Goal: Check status: Check status

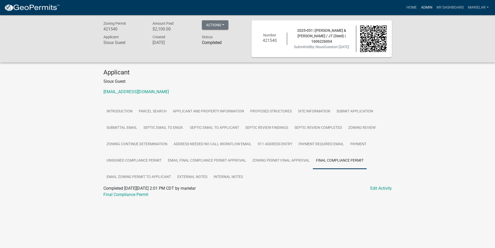
click at [426, 7] on link "Admin" at bounding box center [427, 8] width 16 height 10
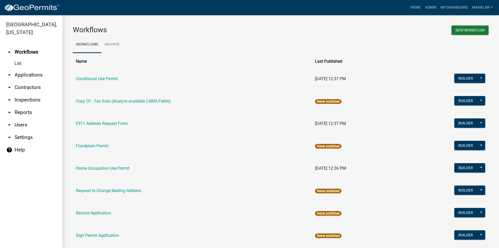
click at [10, 72] on icon "arrow_drop_down" at bounding box center [9, 75] width 6 height 6
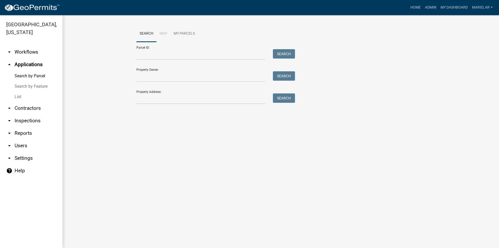
click at [18, 91] on link "List" at bounding box center [31, 96] width 62 height 10
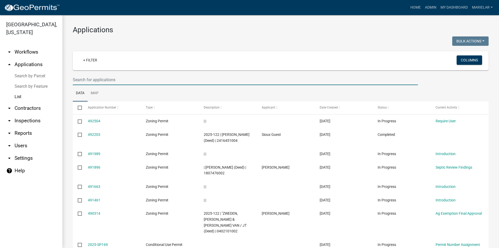
click at [133, 82] on input "text" at bounding box center [245, 79] width 345 height 11
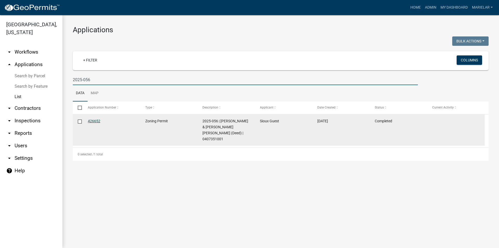
type input "2025-056"
click at [95, 119] on link "426652" at bounding box center [94, 121] width 12 height 4
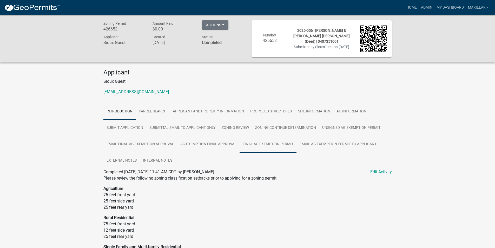
click at [288, 143] on link "Final Ag Exemption Permit" at bounding box center [268, 144] width 57 height 17
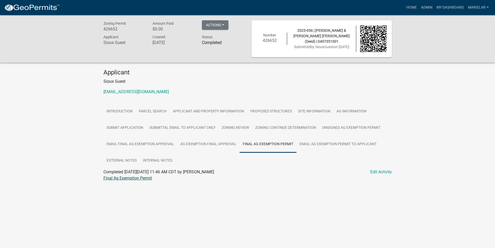
click at [141, 177] on link "Final Ag Exemption Permit" at bounding box center [127, 177] width 49 height 5
click at [425, 9] on link "Admin" at bounding box center [427, 8] width 16 height 10
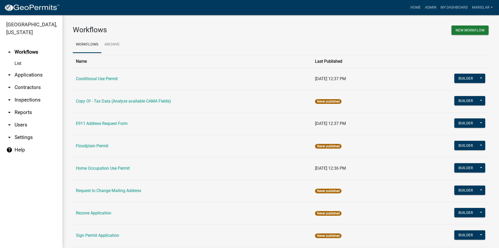
click at [10, 72] on icon "arrow_drop_down" at bounding box center [9, 75] width 6 height 6
drag, startPoint x: 10, startPoint y: 68, endPoint x: 11, endPoint y: 73, distance: 5.8
click at [0, 0] on link "Search by Parcel" at bounding box center [0, 0] width 0 height 0
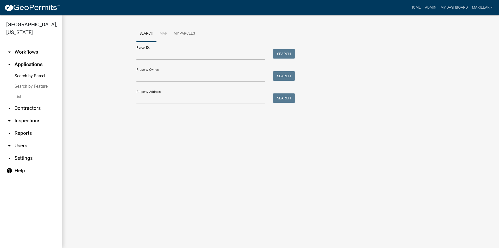
click at [17, 91] on link "List" at bounding box center [31, 96] width 62 height 10
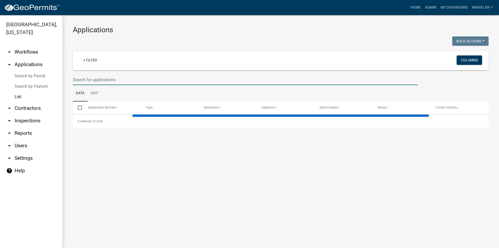
click at [101, 81] on input "text" at bounding box center [245, 79] width 345 height 11
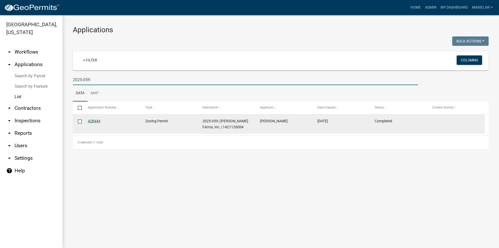
type input "2025-059"
click at [96, 121] on link "428444" at bounding box center [94, 121] width 12 height 4
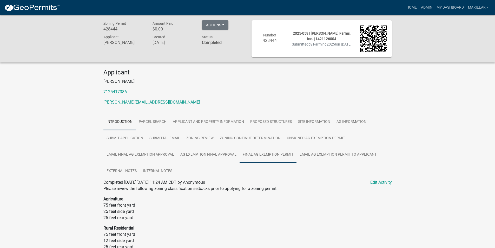
click at [280, 156] on link "Final Ag Exemption Permit" at bounding box center [268, 154] width 57 height 17
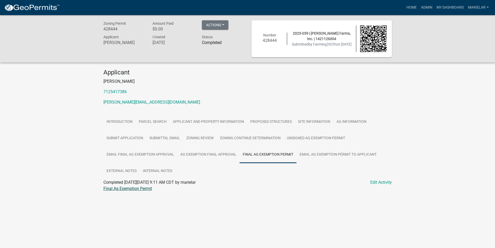
click at [128, 187] on link "Final Ag Exemption Permit" at bounding box center [127, 188] width 49 height 5
click at [423, 6] on link "Admin" at bounding box center [427, 8] width 16 height 10
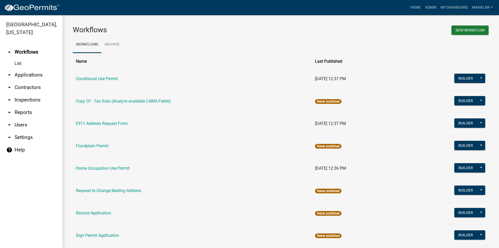
click at [10, 72] on icon "arrow_drop_down" at bounding box center [9, 75] width 6 height 6
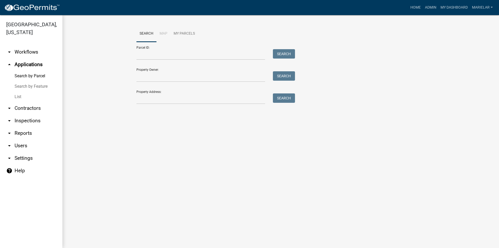
click at [16, 91] on link "List" at bounding box center [31, 96] width 62 height 10
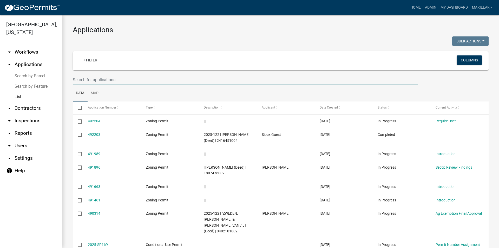
click at [90, 78] on input "text" at bounding box center [245, 79] width 345 height 11
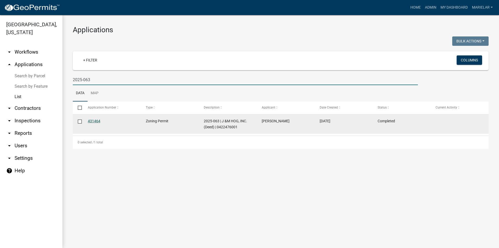
type input "2025-063"
click at [95, 119] on link "431464" at bounding box center [94, 121] width 12 height 4
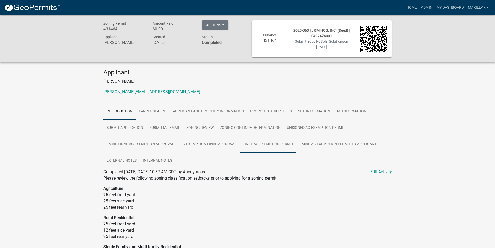
click at [276, 145] on link "Final Ag Exemption Permit" at bounding box center [268, 144] width 57 height 17
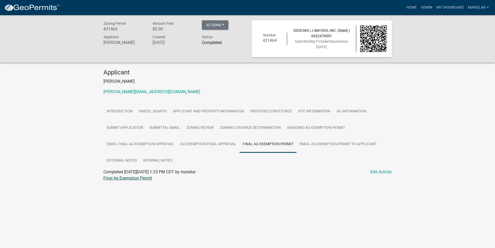
click at [133, 179] on link "Final Ag Exemption Permit" at bounding box center [127, 177] width 49 height 5
click at [424, 7] on link "Admin" at bounding box center [427, 8] width 16 height 10
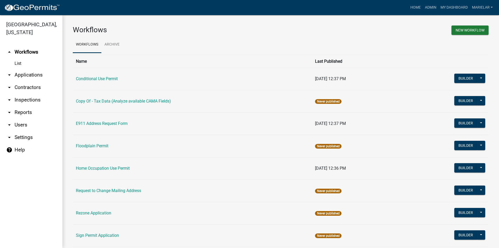
click at [8, 72] on icon "arrow_drop_down" at bounding box center [9, 75] width 6 height 6
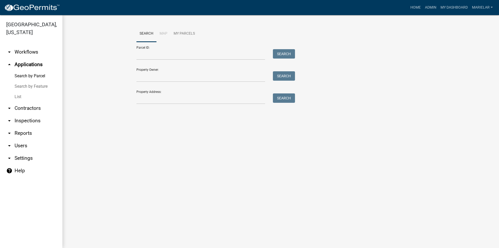
click at [23, 91] on link "List" at bounding box center [31, 96] width 62 height 10
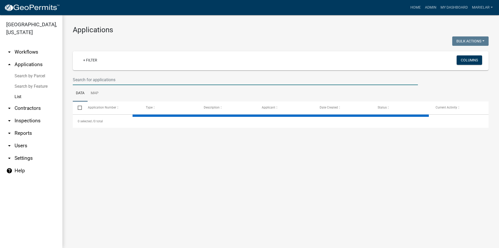
click at [85, 81] on input "text" at bounding box center [245, 79] width 345 height 11
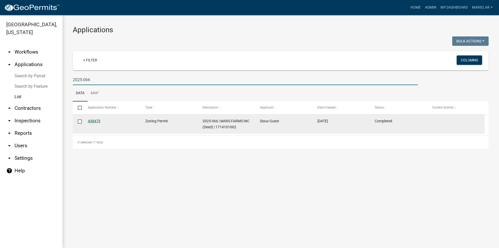
type input "2025-066"
click at [94, 121] on link "438475" at bounding box center [94, 121] width 12 height 4
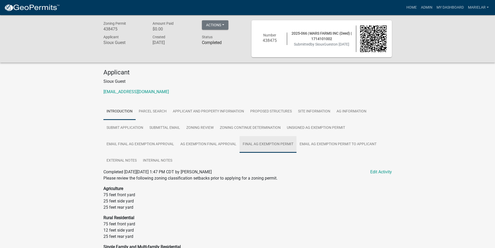
click at [283, 148] on link "Final Ag Exemption Permit" at bounding box center [268, 144] width 57 height 17
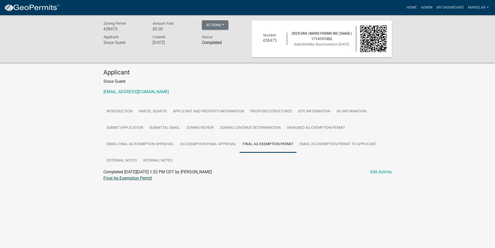
click at [131, 179] on link "Final Ag Exemption Permit" at bounding box center [127, 177] width 49 height 5
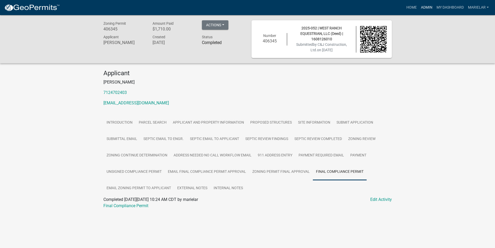
click at [428, 5] on link "Admin" at bounding box center [427, 8] width 16 height 10
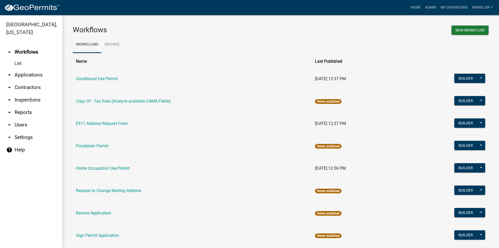
click at [9, 72] on icon "arrow_drop_down" at bounding box center [9, 75] width 6 height 6
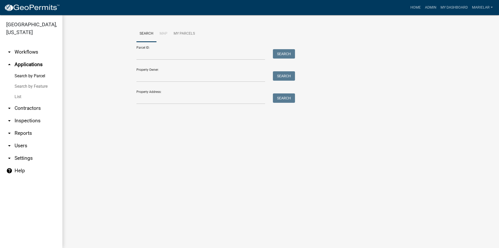
click at [19, 91] on link "List" at bounding box center [31, 96] width 62 height 10
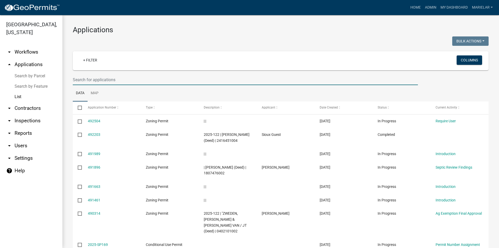
click at [102, 78] on input "text" at bounding box center [245, 79] width 345 height 11
type input "2025-057"
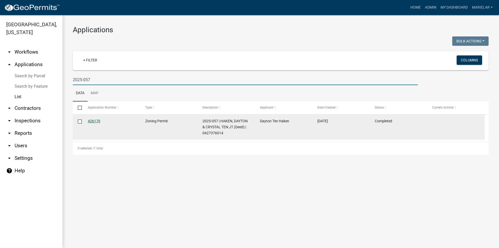
click at [95, 122] on link "426170" at bounding box center [94, 121] width 12 height 4
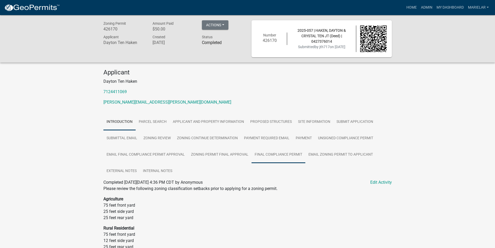
click at [285, 157] on link "Final Compliance Permit" at bounding box center [279, 154] width 54 height 17
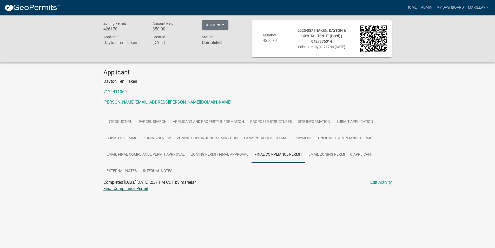
click at [129, 188] on link "Final Compliance Permit" at bounding box center [125, 188] width 45 height 5
click at [425, 6] on link "Admin" at bounding box center [427, 8] width 16 height 10
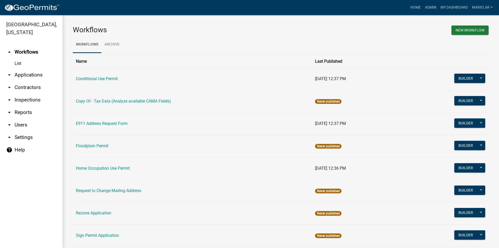
click at [6, 69] on link "arrow_drop_down Applications" at bounding box center [31, 75] width 62 height 12
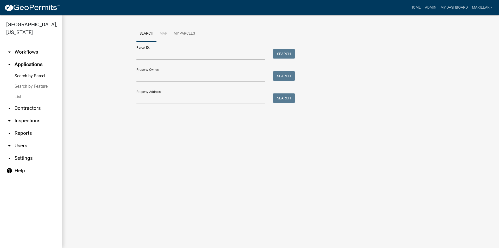
click at [16, 91] on link "List" at bounding box center [31, 96] width 62 height 10
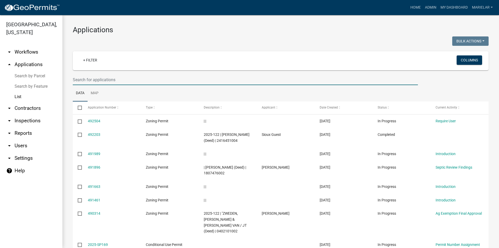
click at [111, 78] on input "text" at bounding box center [245, 79] width 345 height 11
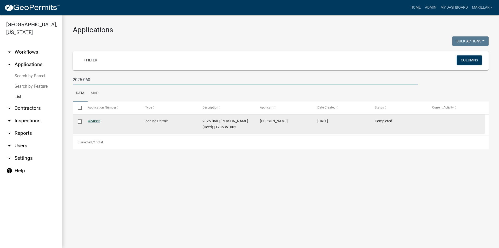
type input "2025-060"
click at [98, 121] on link "424663" at bounding box center [94, 121] width 12 height 4
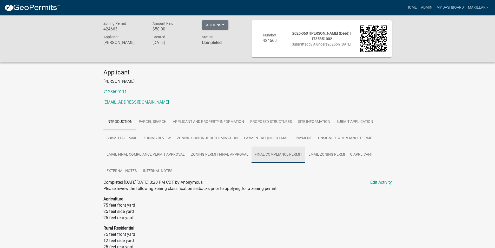
click at [292, 156] on link "Final Compliance Permit" at bounding box center [279, 154] width 54 height 17
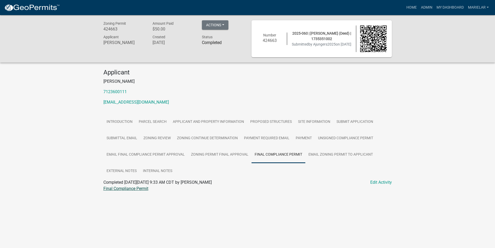
click at [135, 187] on link "Final Compliance Permit" at bounding box center [125, 188] width 45 height 5
click at [426, 6] on link "Admin" at bounding box center [427, 8] width 16 height 10
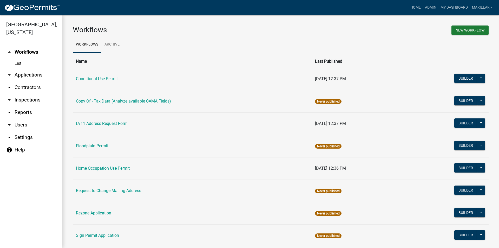
click at [8, 72] on icon "arrow_drop_down" at bounding box center [9, 75] width 6 height 6
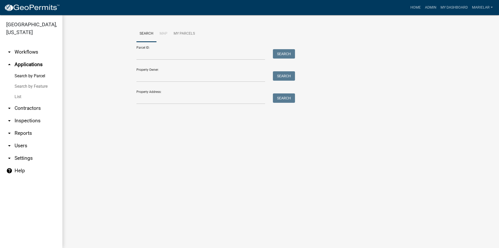
click at [18, 91] on link "List" at bounding box center [31, 96] width 62 height 10
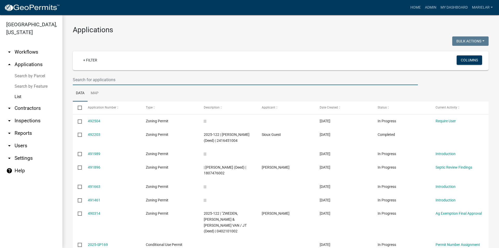
click at [104, 81] on input "text" at bounding box center [245, 79] width 345 height 11
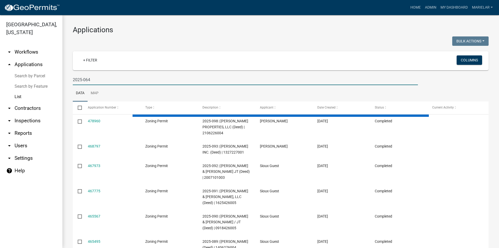
type input "2025-064"
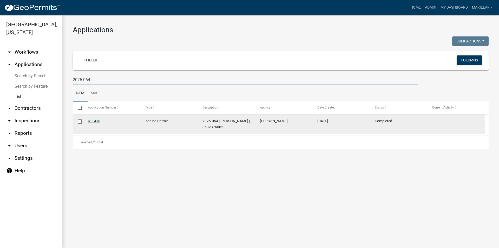
click at [92, 121] on link "411418" at bounding box center [94, 121] width 12 height 4
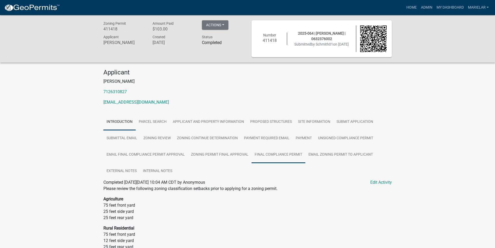
click at [278, 158] on link "Final Compliance Permit" at bounding box center [279, 154] width 54 height 17
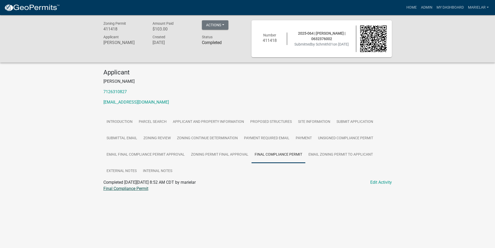
click at [138, 188] on link "Final Compliance Permit" at bounding box center [125, 188] width 45 height 5
click at [425, 4] on link "Admin" at bounding box center [427, 8] width 16 height 10
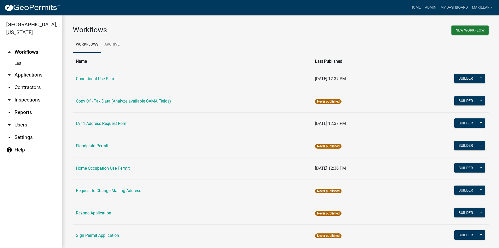
click at [10, 72] on icon "arrow_drop_down" at bounding box center [9, 75] width 6 height 6
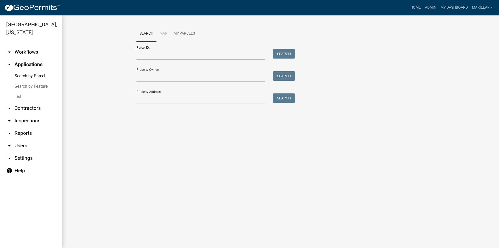
click at [17, 91] on link "List" at bounding box center [31, 96] width 62 height 10
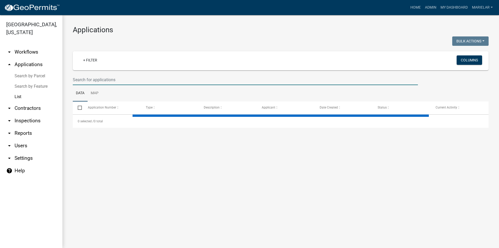
click at [102, 81] on input "text" at bounding box center [245, 79] width 345 height 11
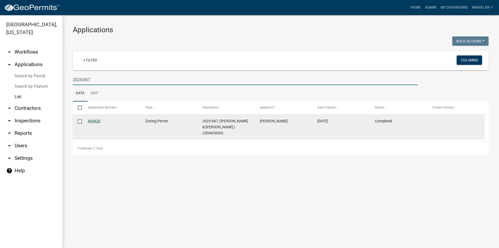
type input "2025-067"
click at [96, 120] on link "405420" at bounding box center [94, 121] width 12 height 4
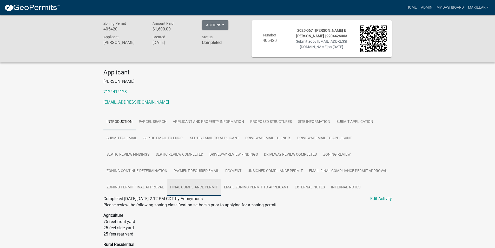
click at [202, 192] on link "Final Compliance Permit" at bounding box center [194, 187] width 54 height 17
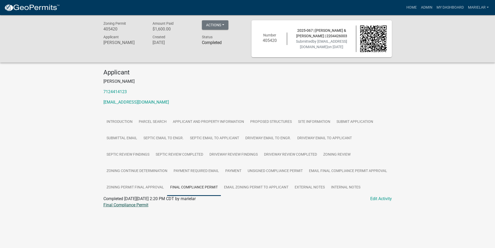
click at [142, 204] on link "Final Compliance Permit" at bounding box center [125, 204] width 45 height 5
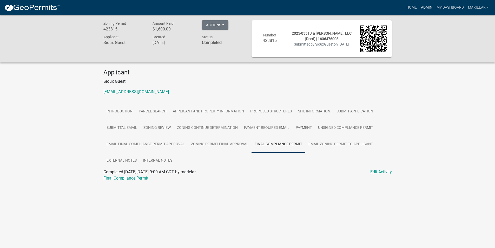
click at [425, 9] on link "Admin" at bounding box center [427, 8] width 16 height 10
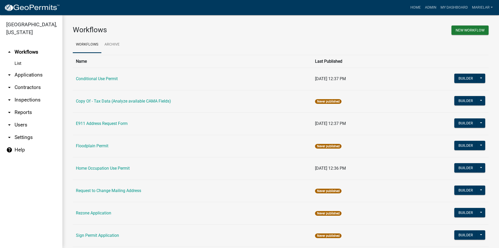
click at [7, 72] on icon "arrow_drop_down" at bounding box center [9, 75] width 6 height 6
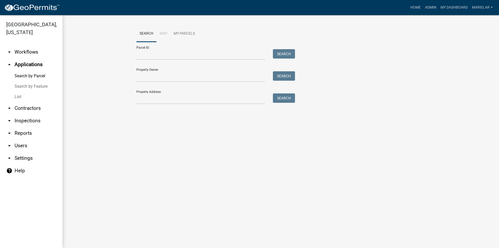
click at [18, 91] on link "List" at bounding box center [31, 96] width 62 height 10
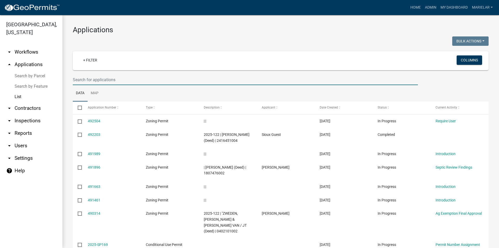
click at [110, 81] on input "text" at bounding box center [245, 79] width 345 height 11
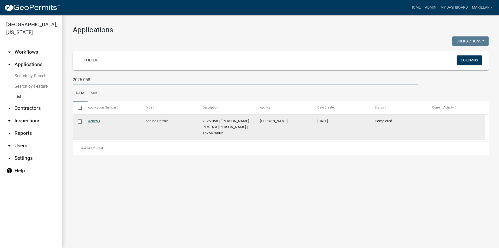
type input "2025-058"
click at [89, 121] on link "428591" at bounding box center [94, 121] width 12 height 4
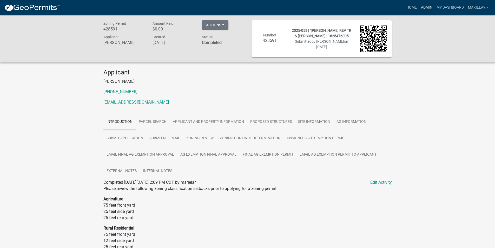
click at [426, 7] on link "Admin" at bounding box center [427, 8] width 16 height 10
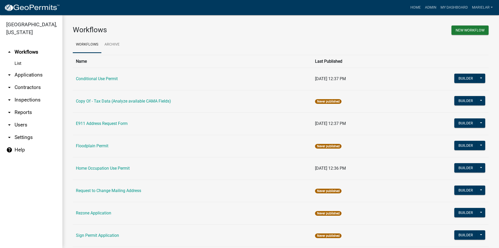
click at [9, 72] on icon "arrow_drop_down" at bounding box center [9, 75] width 6 height 6
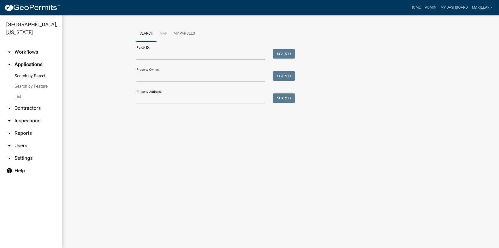
click at [15, 91] on link "List" at bounding box center [31, 96] width 62 height 10
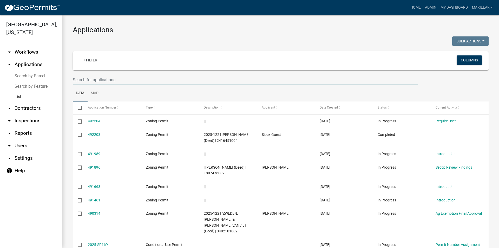
click at [86, 80] on input "text" at bounding box center [245, 79] width 345 height 11
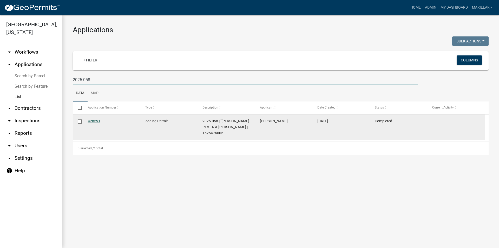
type input "2025-058"
click at [91, 121] on link "428591" at bounding box center [94, 121] width 12 height 4
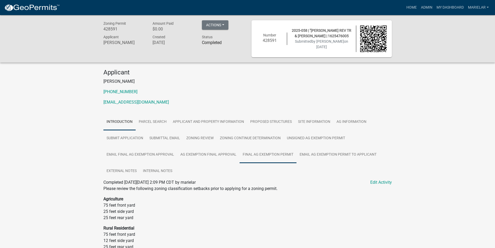
click at [272, 156] on link "Final Ag Exemption Permit" at bounding box center [268, 154] width 57 height 17
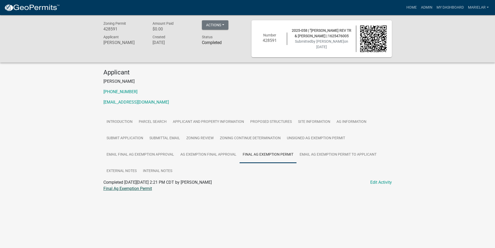
click at [123, 188] on link "Final Ag Exemption Permit" at bounding box center [127, 188] width 49 height 5
click at [423, 8] on link "Admin" at bounding box center [427, 8] width 16 height 10
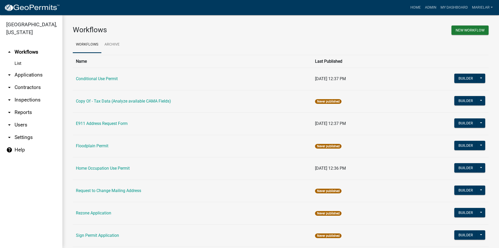
click at [11, 72] on icon "arrow_drop_down" at bounding box center [9, 75] width 6 height 6
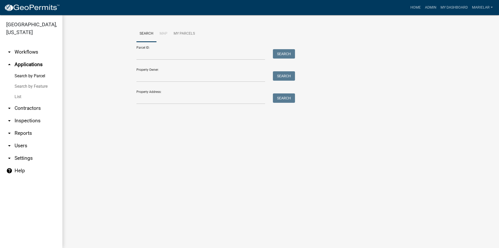
click at [17, 91] on link "List" at bounding box center [31, 96] width 62 height 10
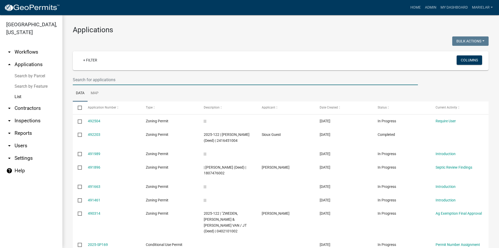
click at [110, 80] on input "text" at bounding box center [245, 79] width 345 height 11
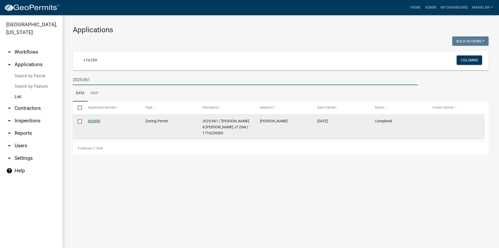
type input "2025-061"
click at [91, 121] on link "433695" at bounding box center [94, 121] width 12 height 4
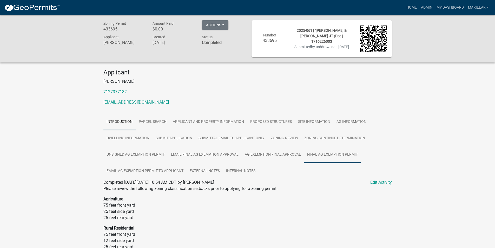
click at [316, 153] on link "Final Ag Exemption Permit" at bounding box center [332, 154] width 57 height 17
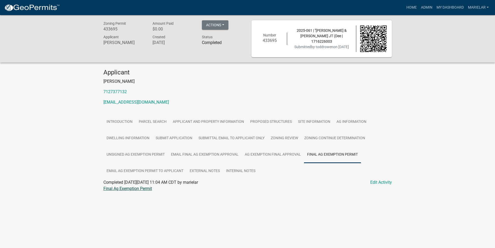
click at [136, 189] on link "Final Ag Exemption Permit" at bounding box center [127, 188] width 49 height 5
click at [424, 6] on link "Admin" at bounding box center [427, 8] width 16 height 10
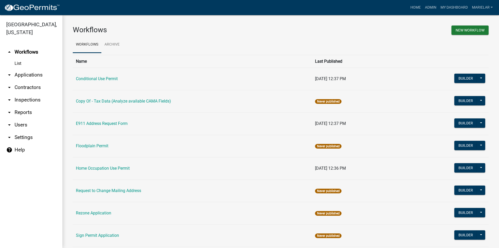
click at [6, 69] on link "arrow_drop_down Applications" at bounding box center [31, 75] width 62 height 12
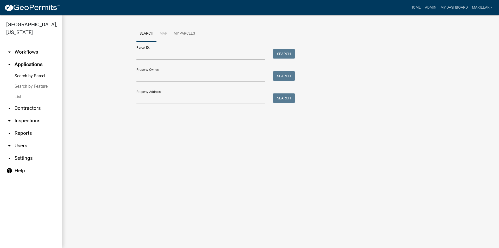
click at [18, 91] on link "List" at bounding box center [31, 96] width 62 height 10
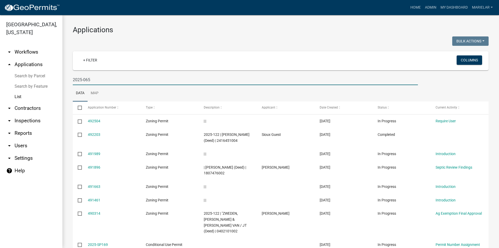
click at [95, 78] on input "2025-065" at bounding box center [245, 79] width 345 height 11
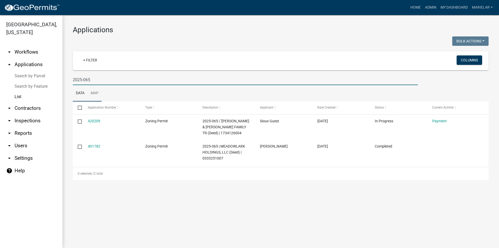
type input "2025-065"
drag, startPoint x: 100, startPoint y: 87, endPoint x: 192, endPoint y: 94, distance: 91.7
click at [192, 94] on ul "Data Map" at bounding box center [281, 93] width 416 height 16
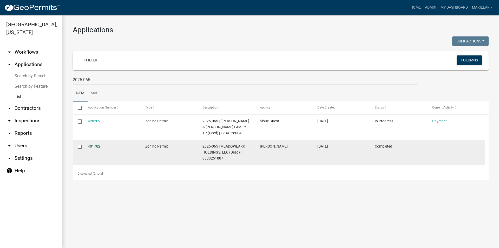
click at [94, 146] on link "401782" at bounding box center [94, 146] width 12 height 4
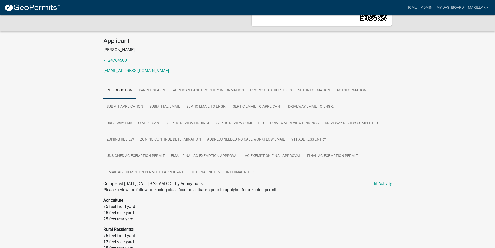
scroll to position [78, 0]
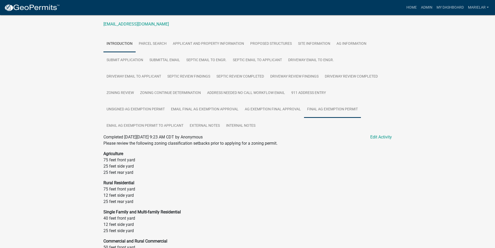
click at [342, 111] on link "Final Ag Exemption Permit" at bounding box center [332, 109] width 57 height 17
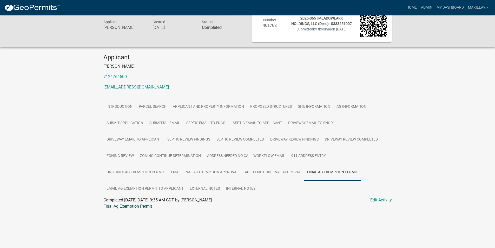
click at [145, 205] on link "Final Ag Exemption Permit" at bounding box center [127, 205] width 49 height 5
click at [424, 8] on link "Admin" at bounding box center [427, 8] width 16 height 10
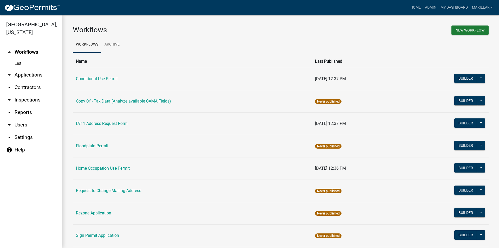
click at [10, 72] on icon "arrow_drop_down" at bounding box center [9, 75] width 6 height 6
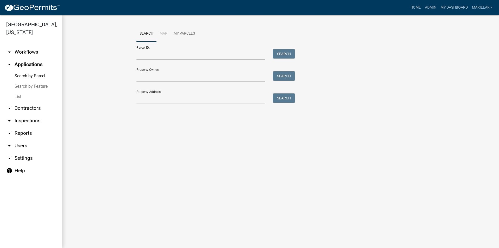
click at [18, 91] on link "List" at bounding box center [31, 96] width 62 height 10
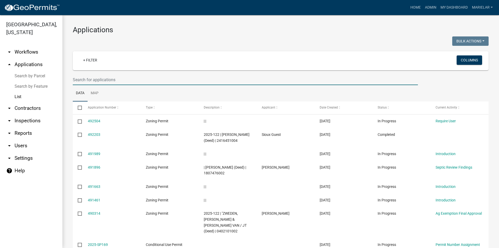
click at [92, 77] on input "text" at bounding box center [245, 79] width 345 height 11
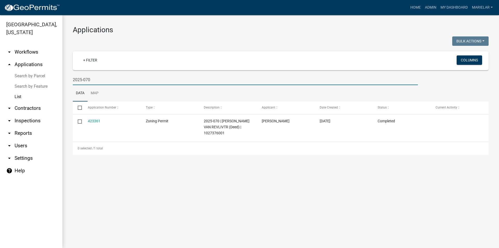
type input "2025-070"
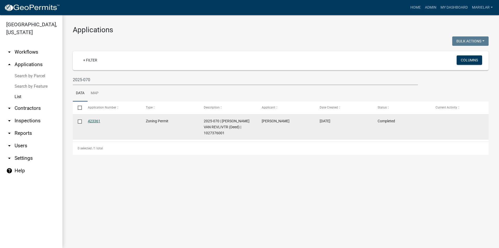
click at [93, 121] on link "423361" at bounding box center [94, 121] width 12 height 4
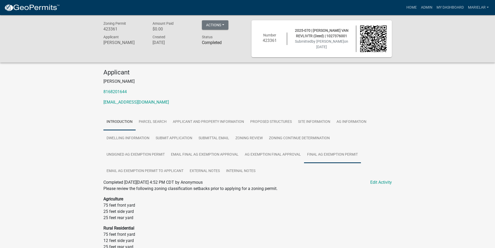
click at [318, 157] on link "Final Ag Exemption Permit" at bounding box center [332, 154] width 57 height 17
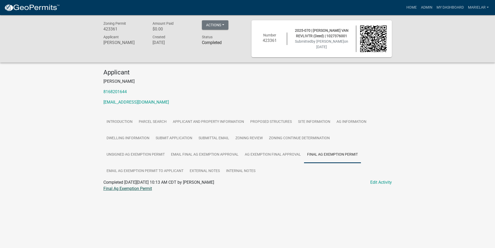
click at [139, 189] on link "Final Ag Exemption Permit" at bounding box center [127, 188] width 49 height 5
